Goal: Find specific page/section: Find specific page/section

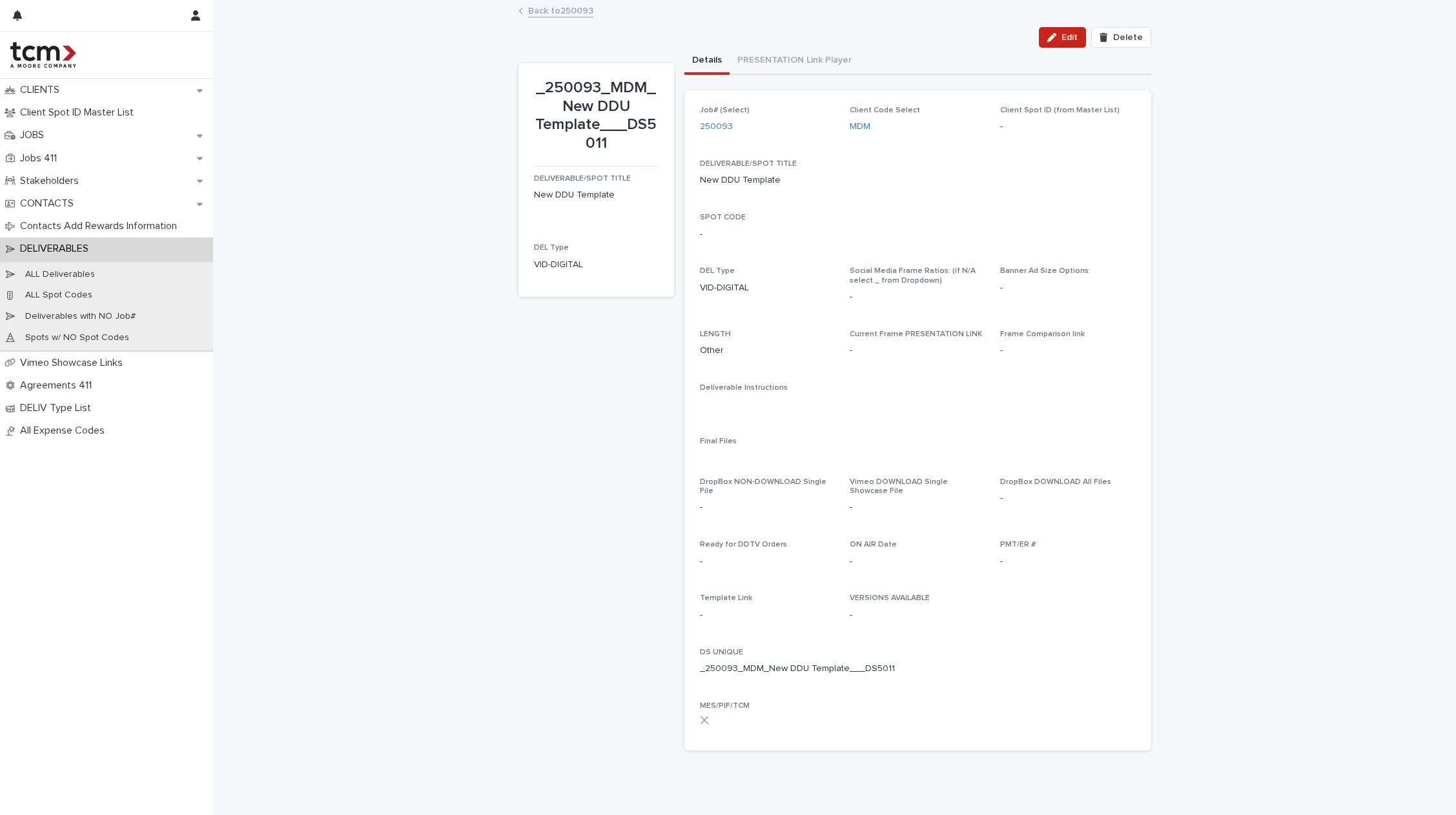
click at [544, 10] on link "Back to 250093" at bounding box center [560, 9] width 65 height 15
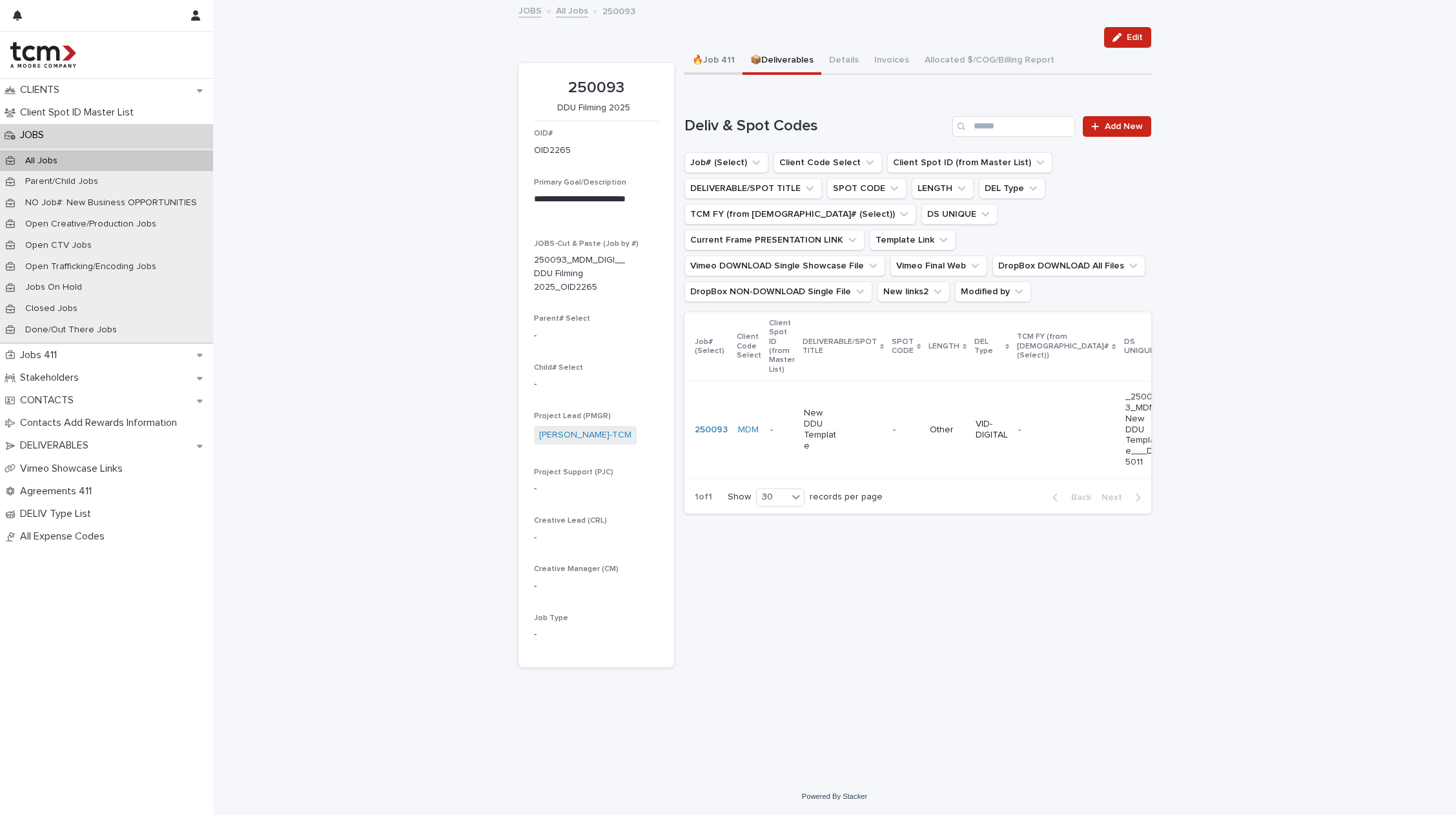
click at [721, 59] on button "🔥Job 411" at bounding box center [713, 61] width 58 height 27
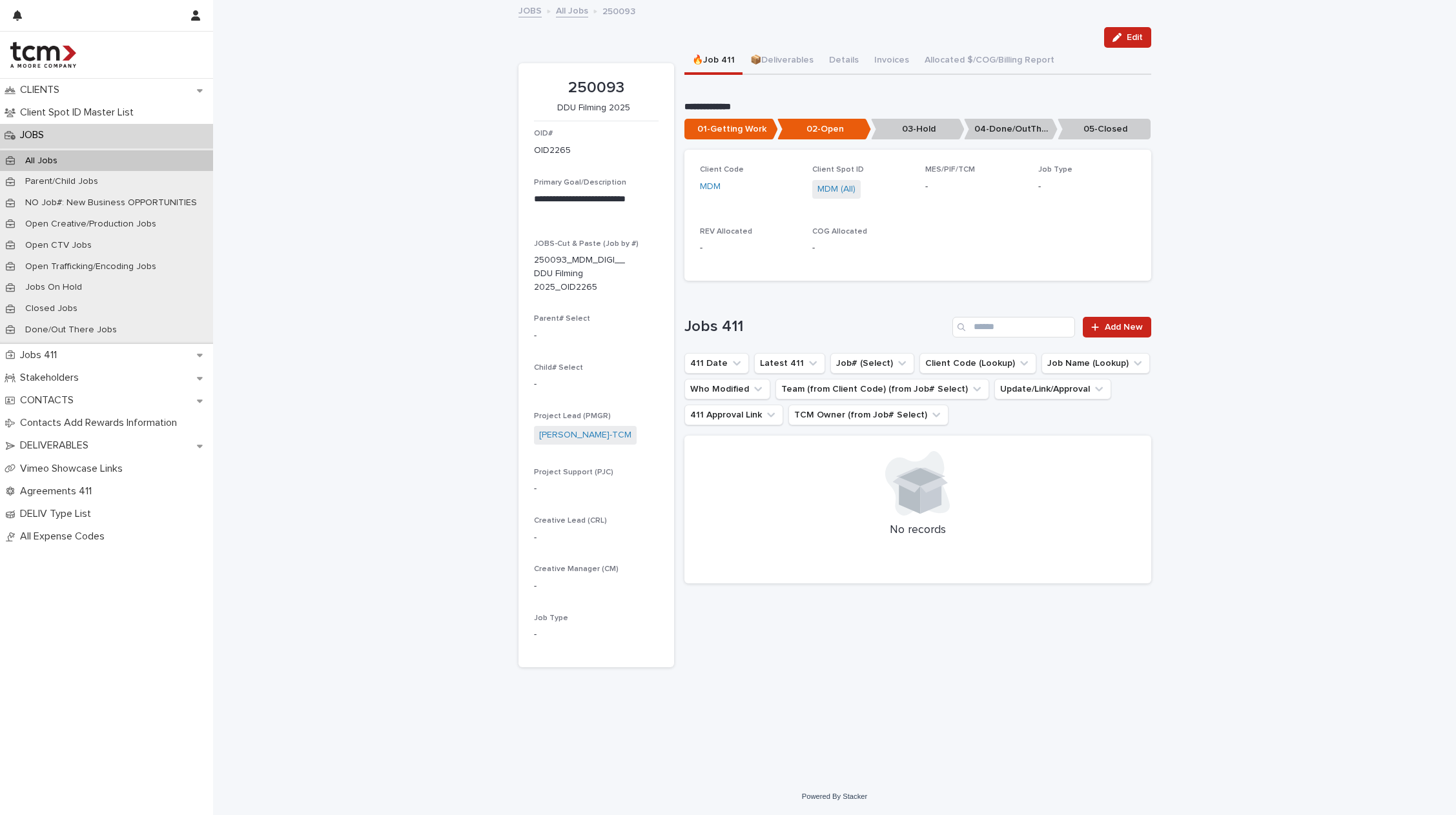
click at [537, 12] on link "JOBS" at bounding box center [530, 9] width 23 height 15
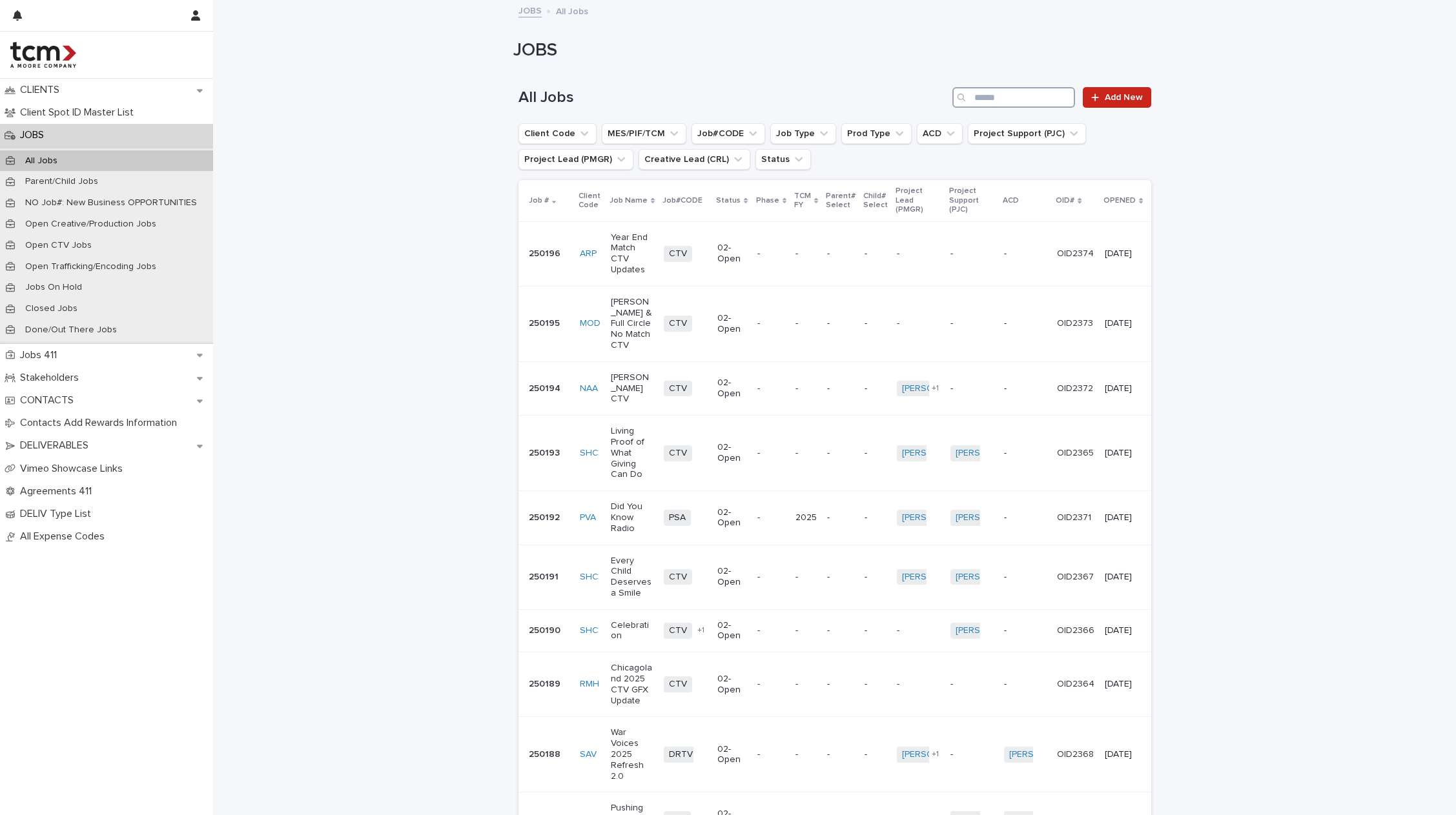
click at [1049, 94] on input "Search" at bounding box center [1013, 97] width 123 height 21
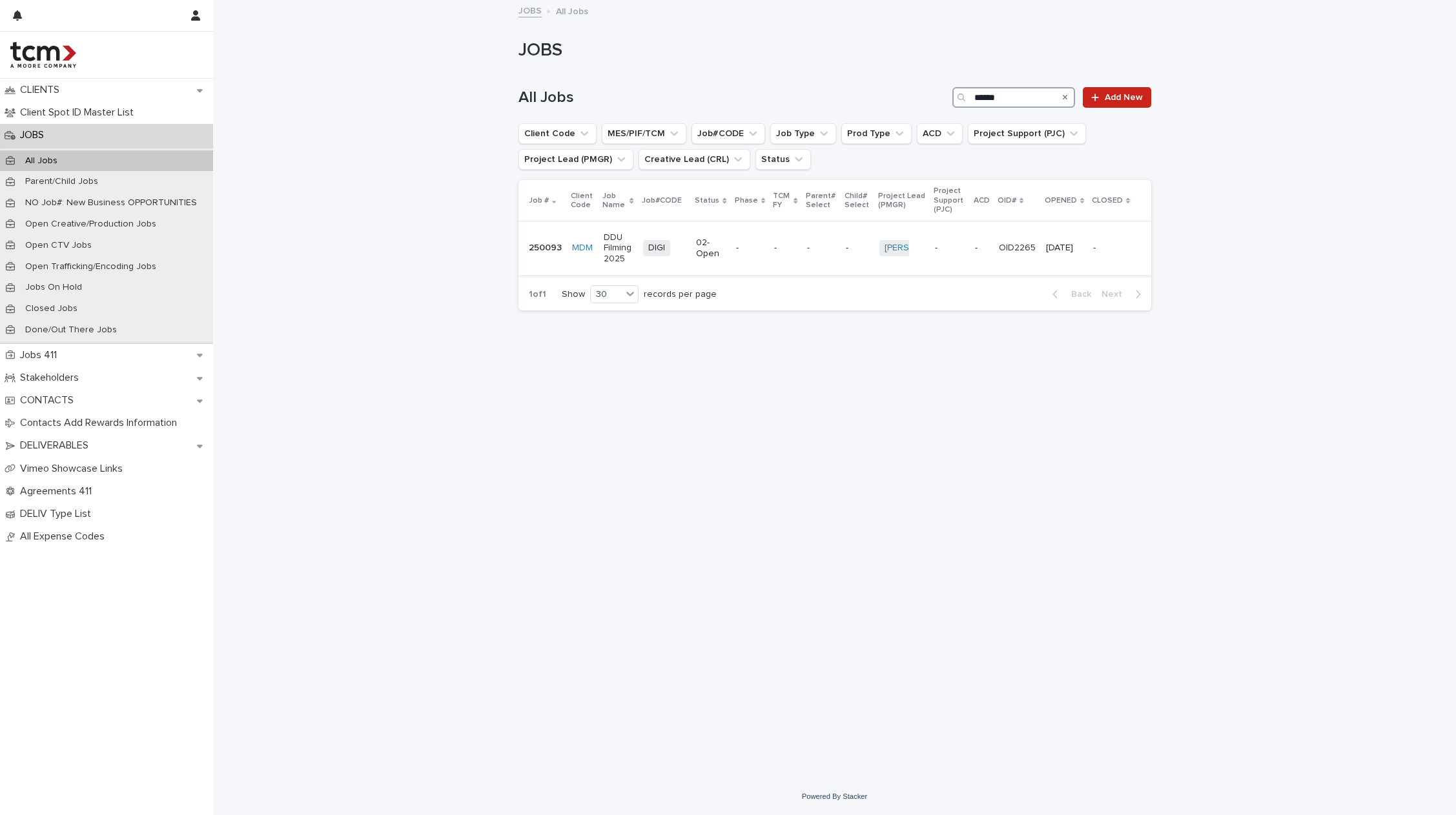
type input "******"
click at [742, 253] on p "-" at bounding box center [749, 248] width 28 height 11
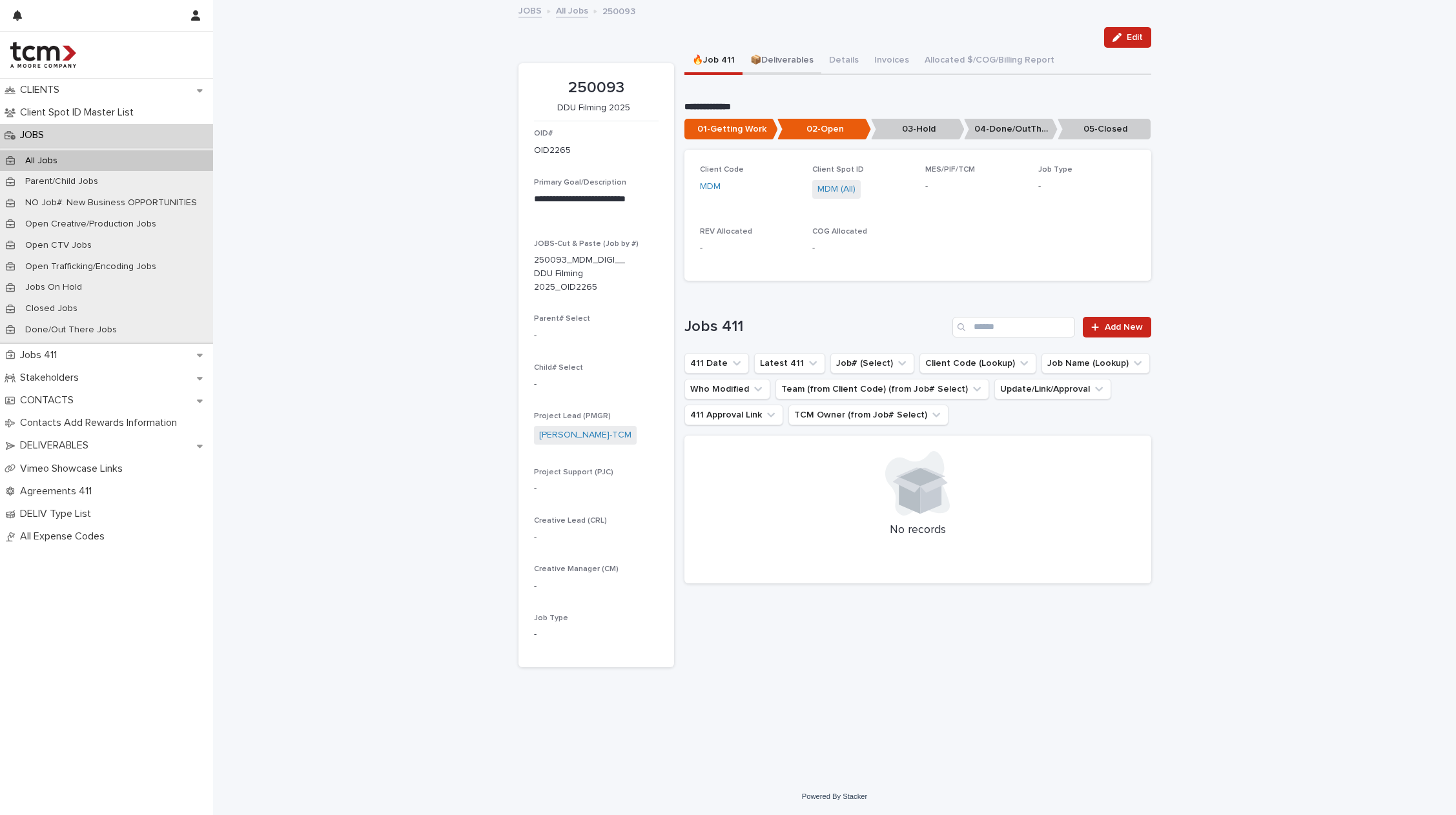
click at [771, 62] on button "📦Deliverables" at bounding box center [782, 61] width 79 height 27
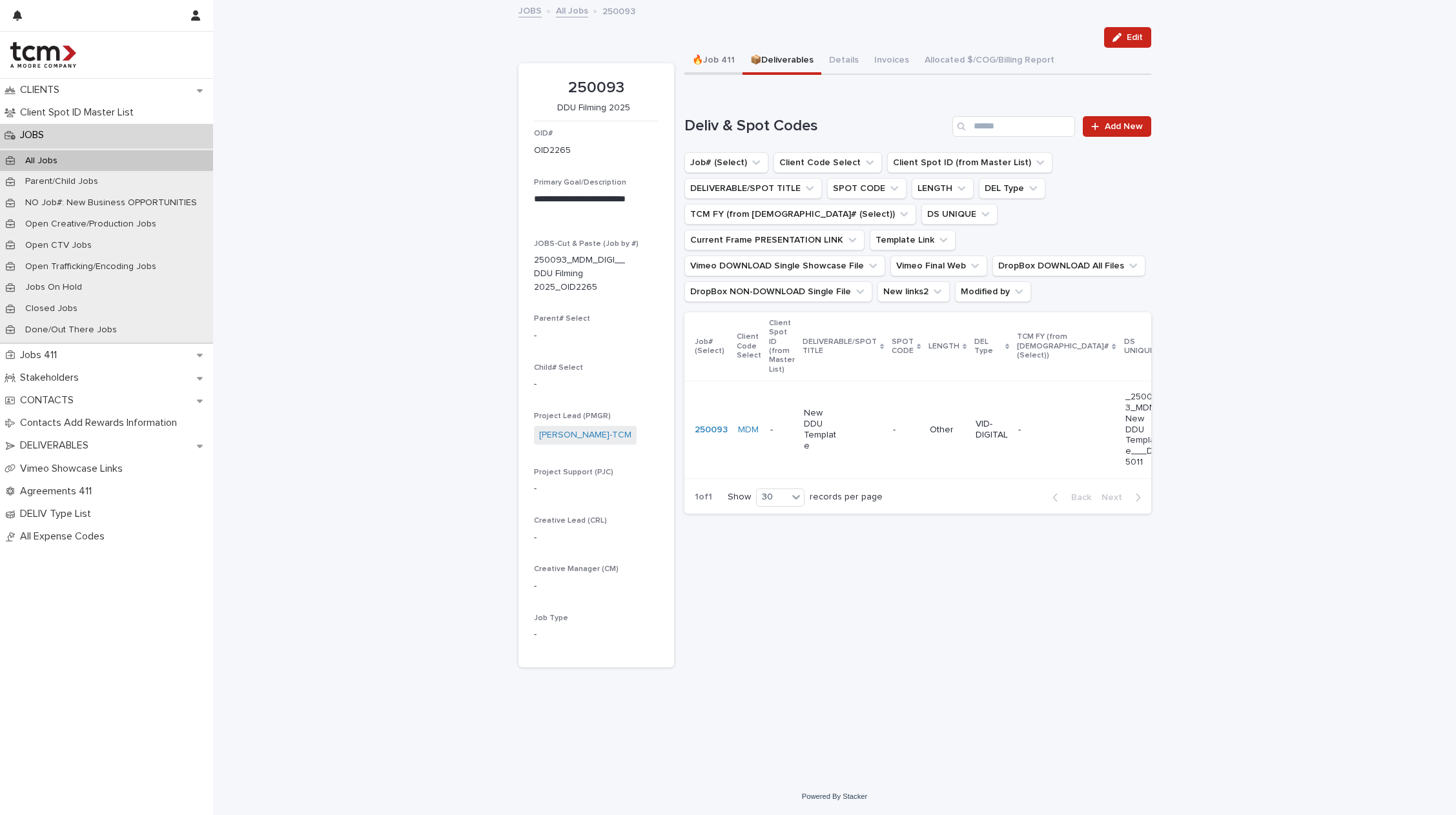
click at [716, 53] on button "🔥Job 411" at bounding box center [713, 61] width 58 height 27
